Goal: Task Accomplishment & Management: Use online tool/utility

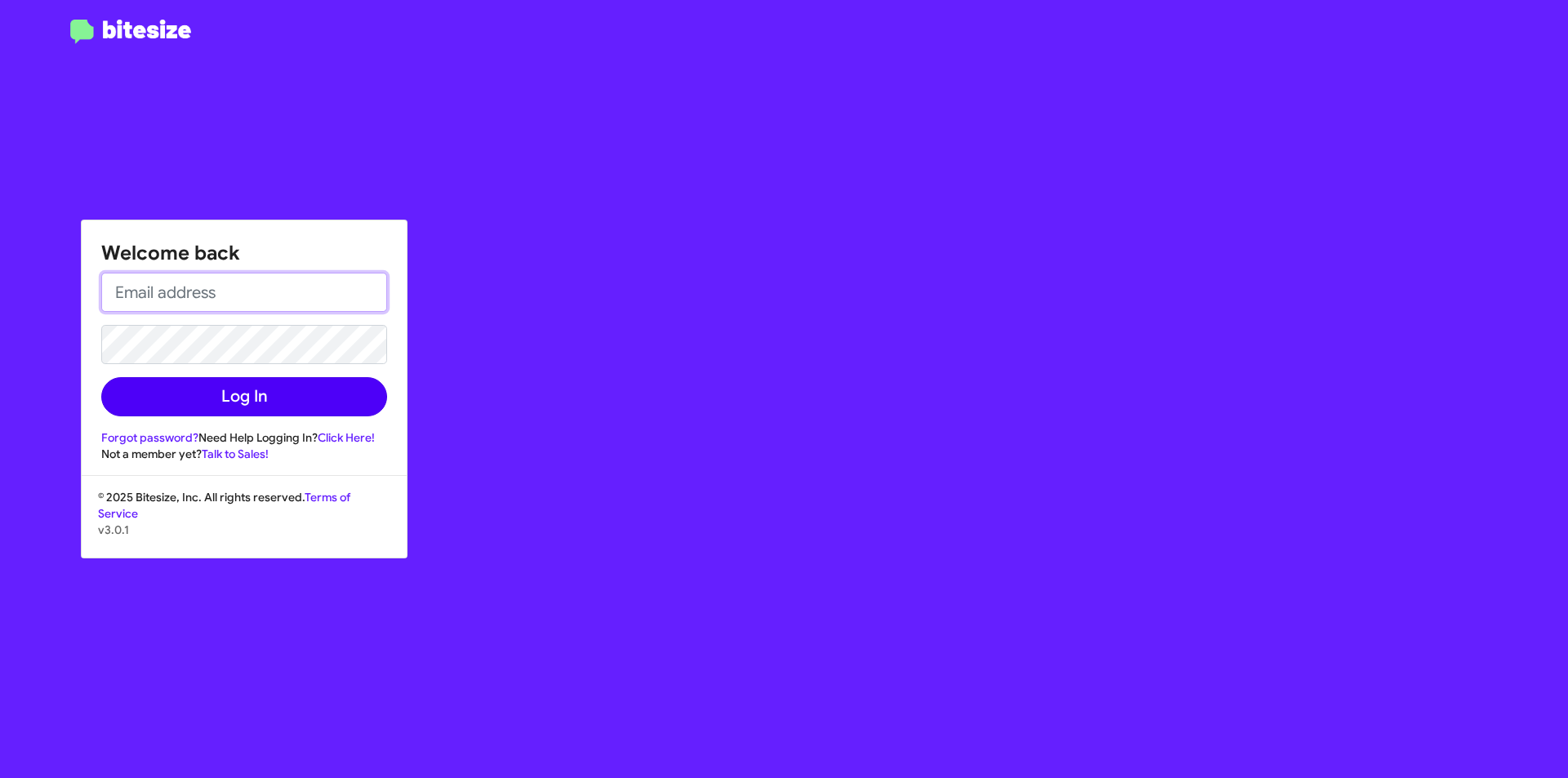
type input "[PERSON_NAME][EMAIL_ADDRESS][DOMAIN_NAME]"
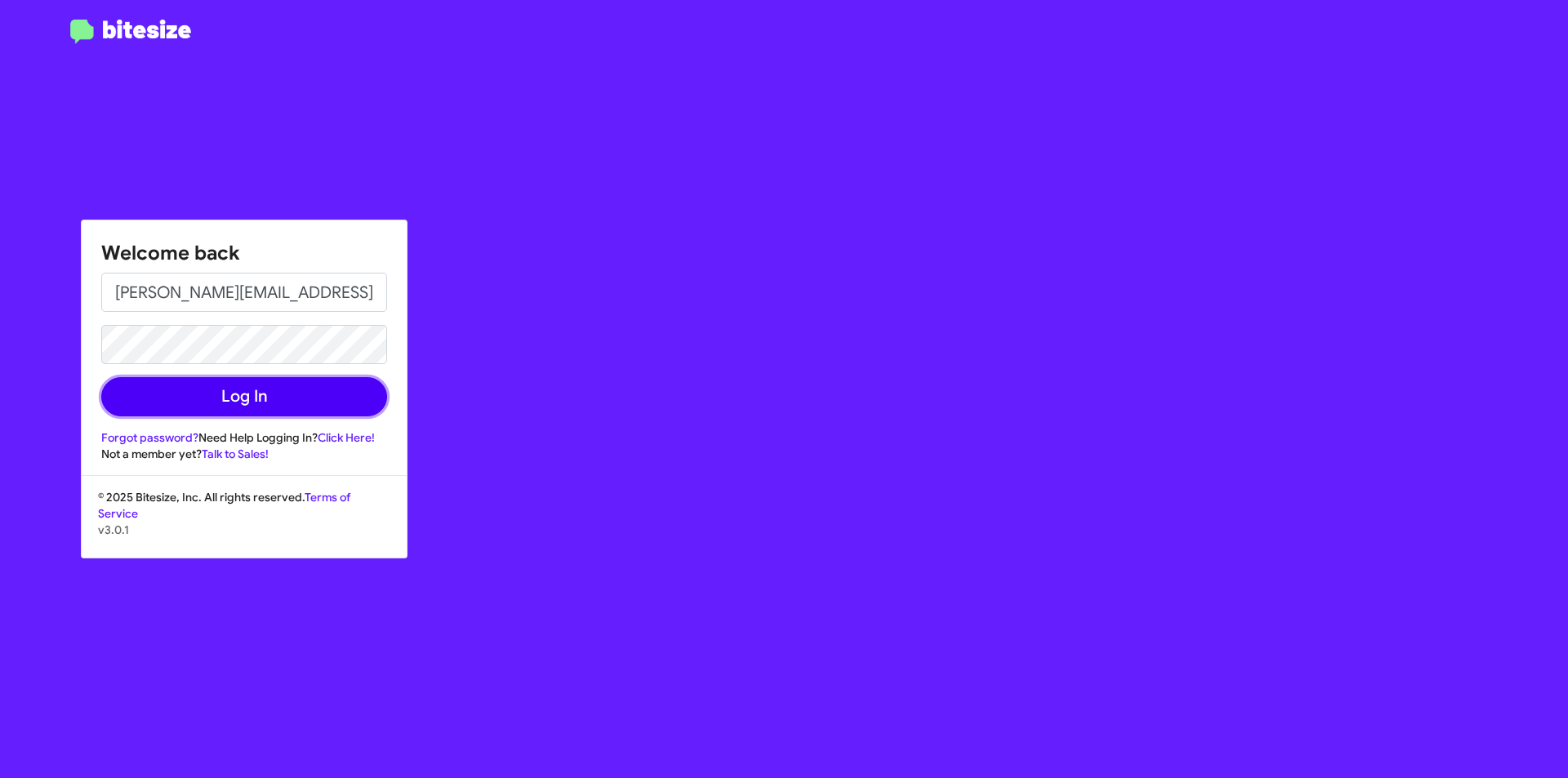
drag, startPoint x: 199, startPoint y: 400, endPoint x: 759, endPoint y: 418, distance: 560.3
click at [200, 400] on button "Log In" at bounding box center [245, 398] width 286 height 40
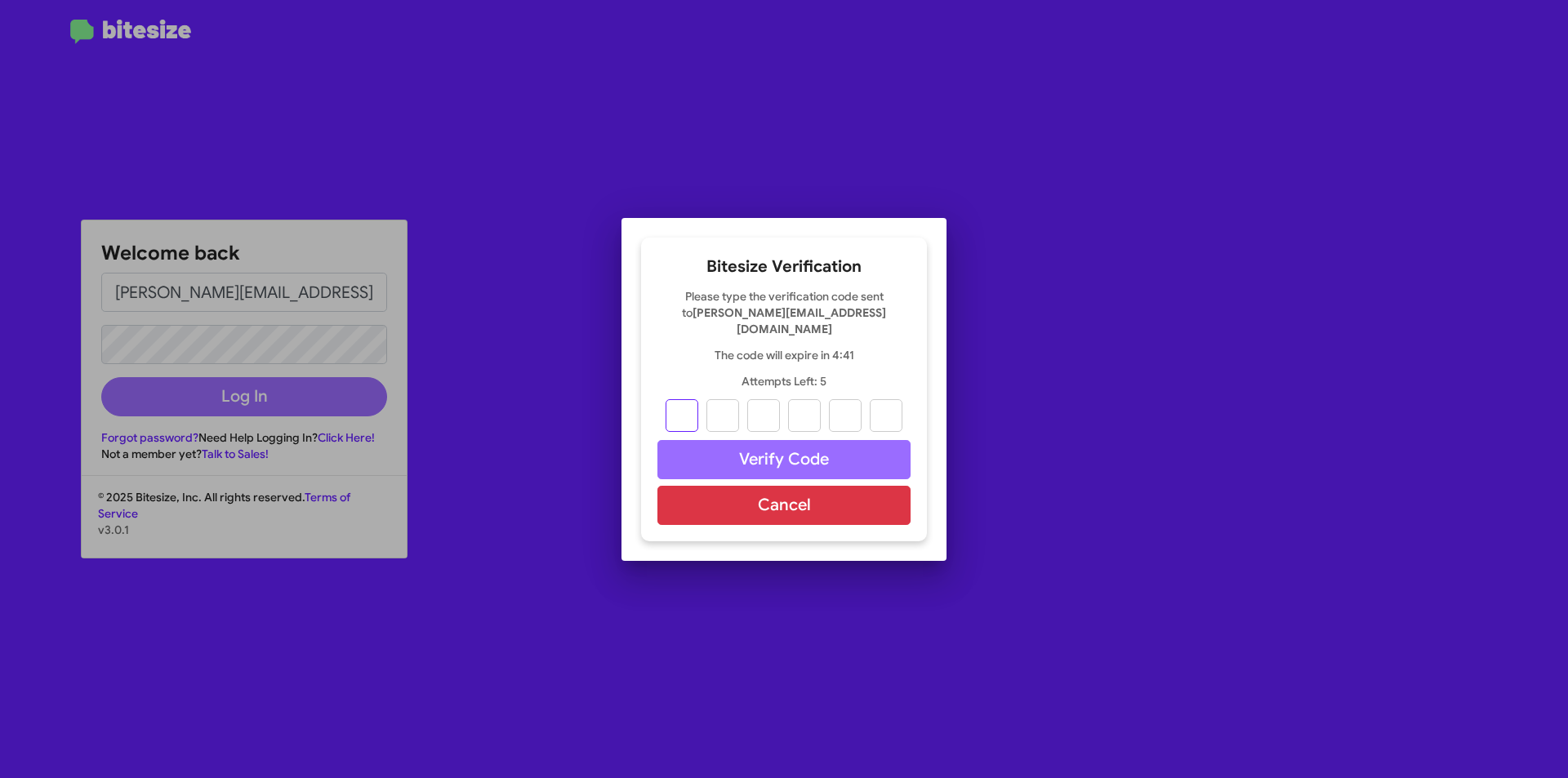
type input "5"
type input "1"
type input "9"
type input "7"
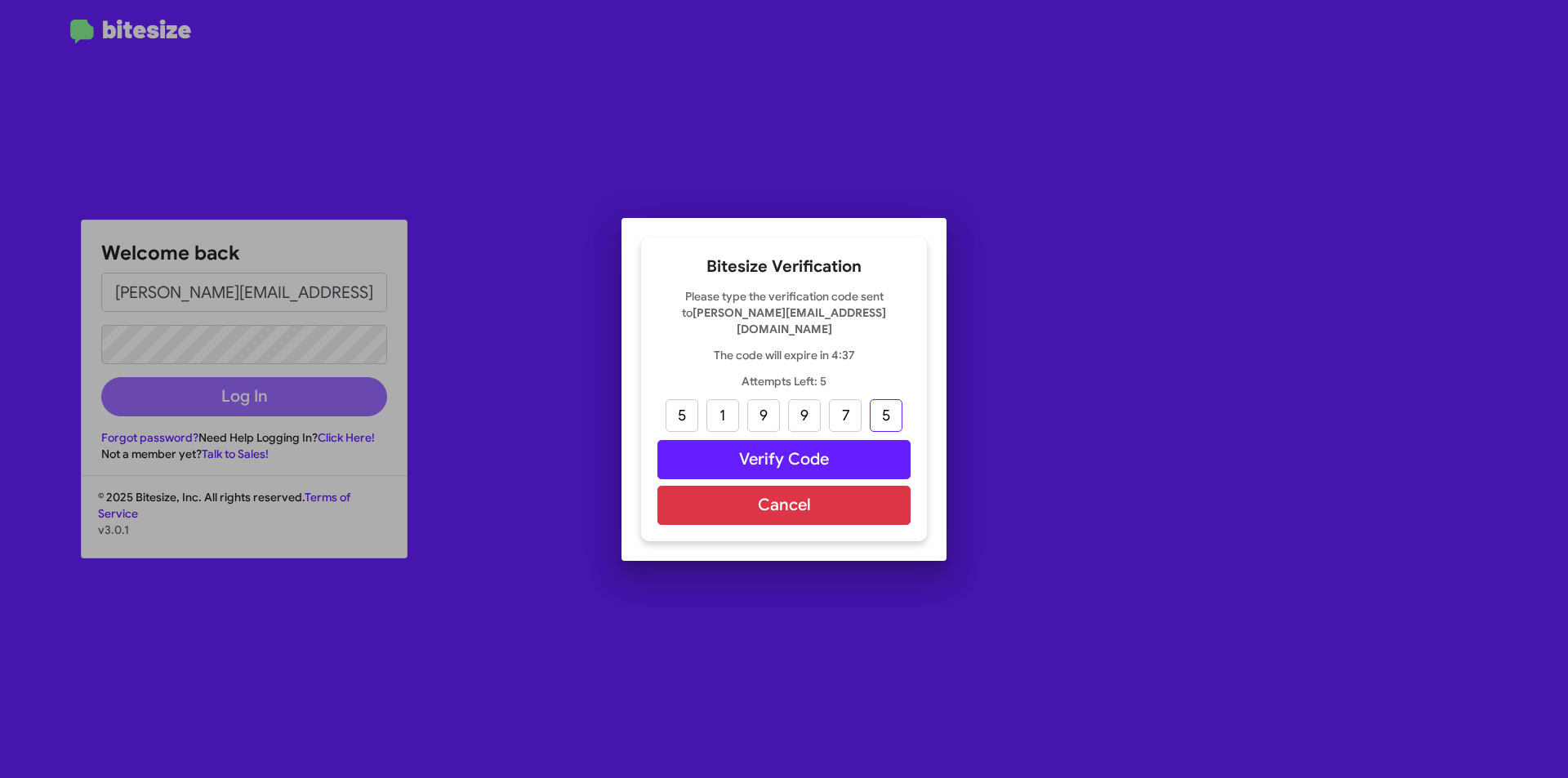
type input "5"
click at [782, 454] on button "Verify Code" at bounding box center [784, 460] width 253 height 40
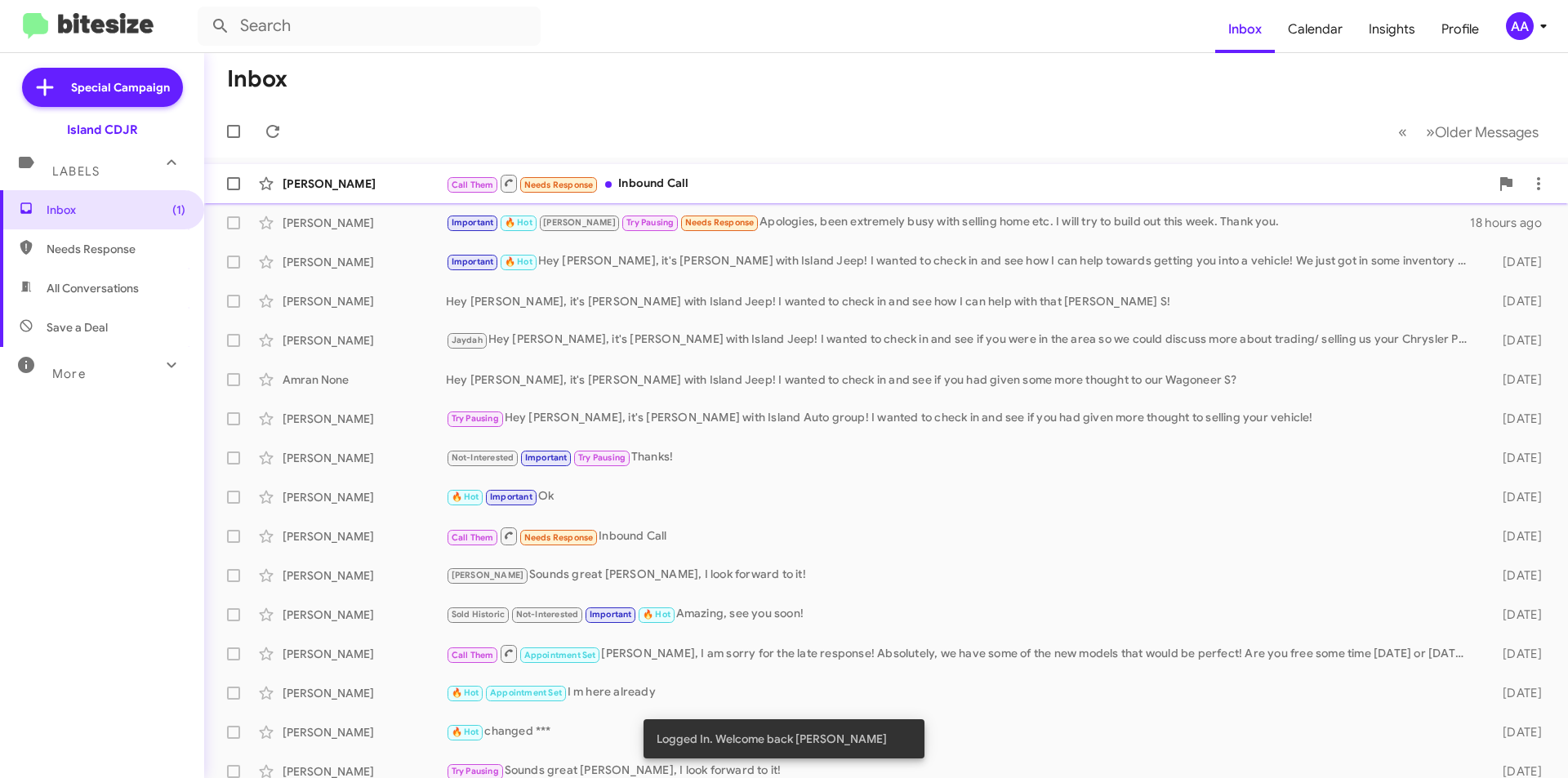
click at [713, 186] on div "Call Them Needs Response Inbound Call" at bounding box center [968, 183] width 1044 height 21
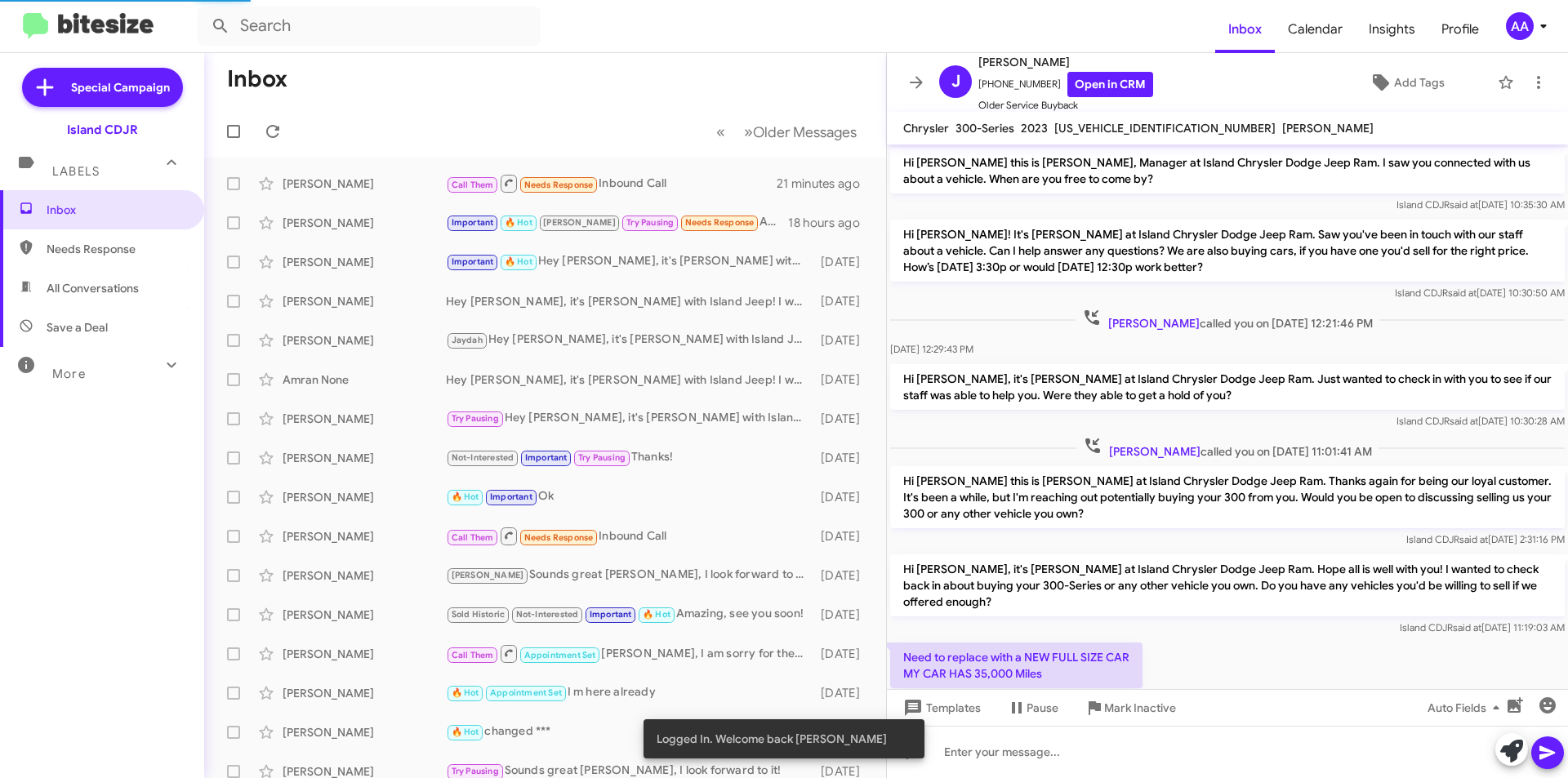
scroll to position [641, 0]
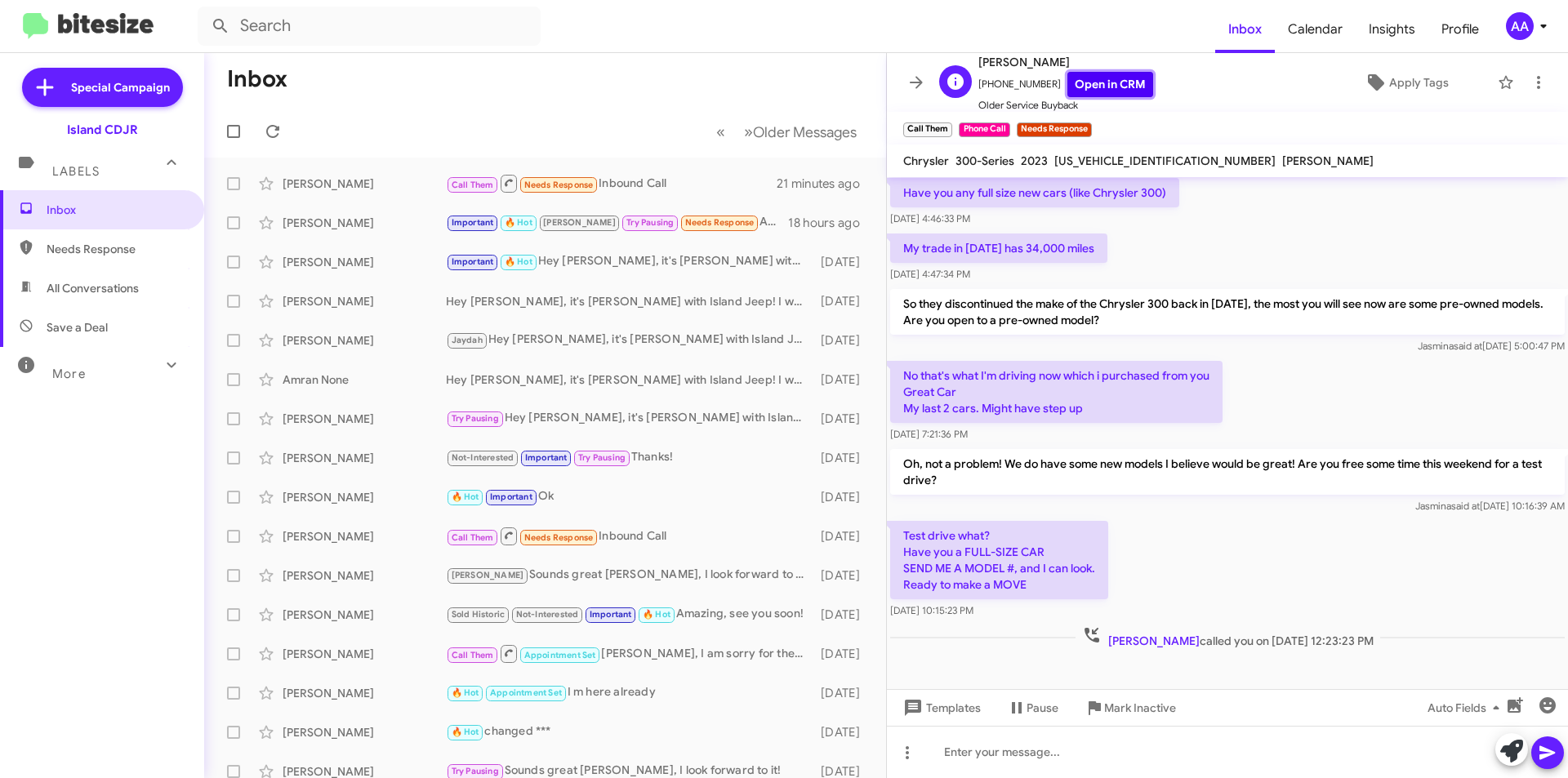
click at [1100, 84] on link "Open in CRM" at bounding box center [1110, 85] width 85 height 25
